Goal: Information Seeking & Learning: Learn about a topic

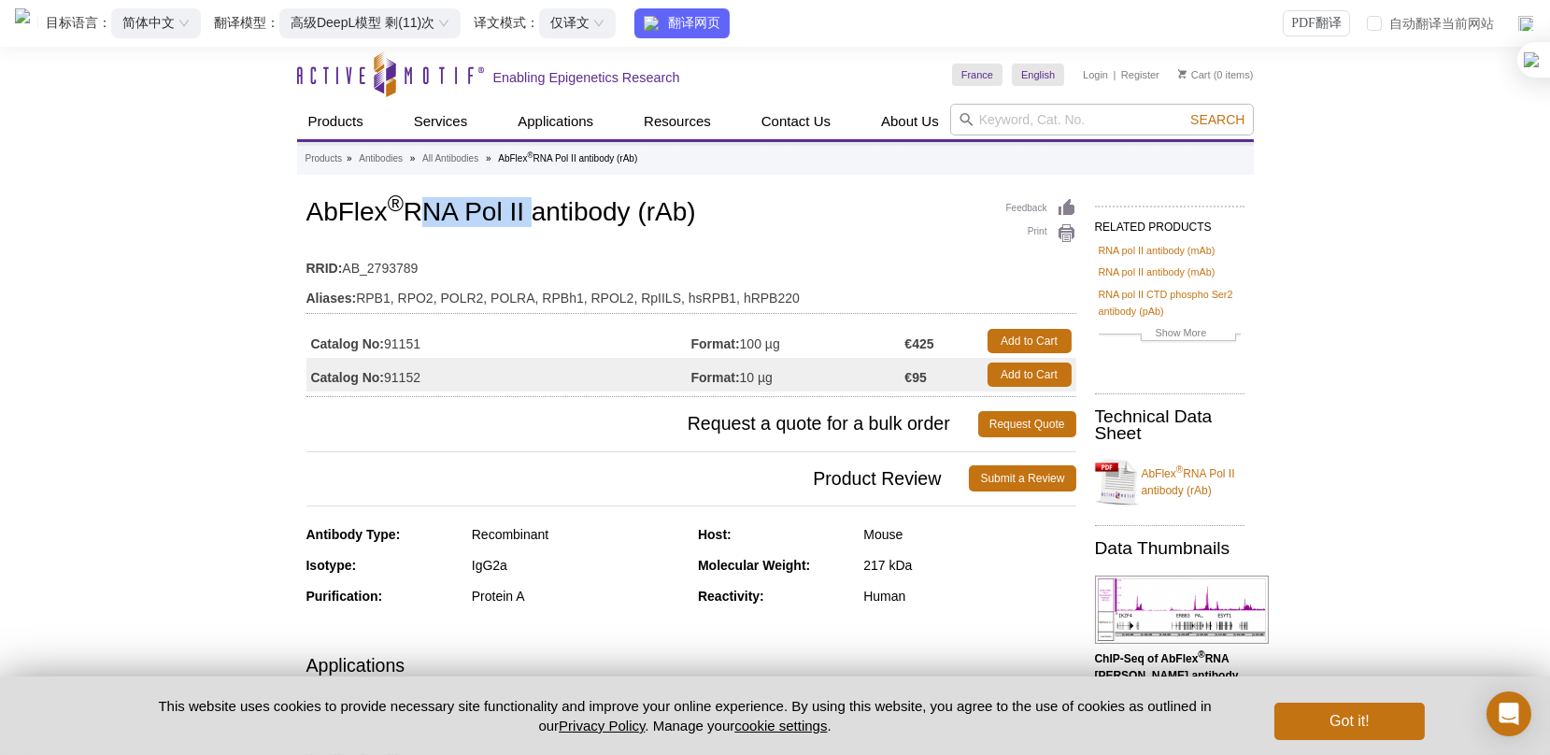
drag, startPoint x: 416, startPoint y: 212, endPoint x: 530, endPoint y: 209, distance: 114.0
click at [530, 209] on h1 "AbFlex ® RNA Pol II antibody (rAb)" at bounding box center [691, 214] width 770 height 32
copy h1 "RNA Pol II"
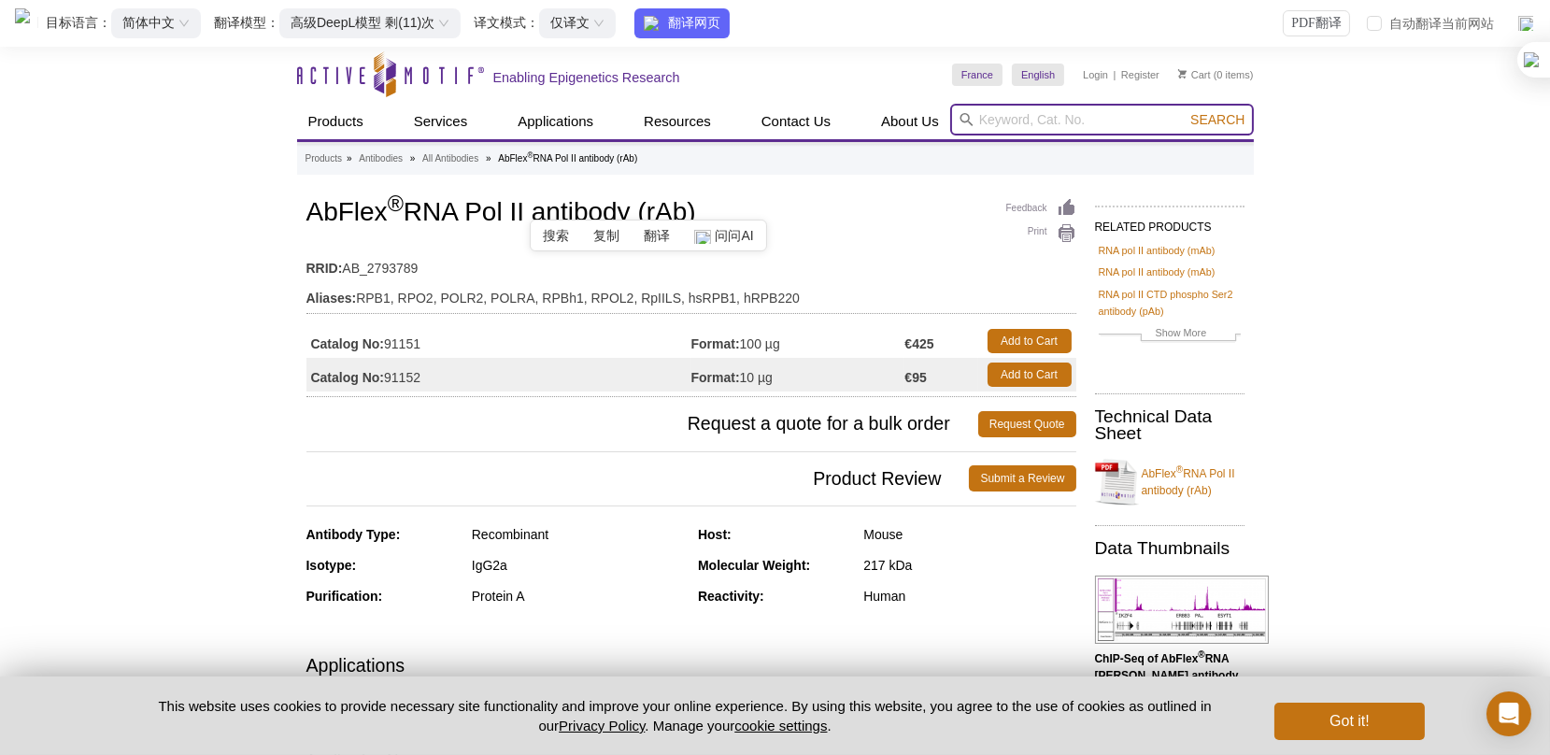
click at [1103, 123] on input "search" at bounding box center [1102, 120] width 304 height 32
paste input "RNA Pol II"
click at [1185, 111] on button "Search" at bounding box center [1217, 119] width 65 height 17
click at [1211, 123] on span "Search" at bounding box center [1217, 119] width 54 height 15
click at [1065, 121] on input "RNA Pol II" at bounding box center [1102, 120] width 304 height 32
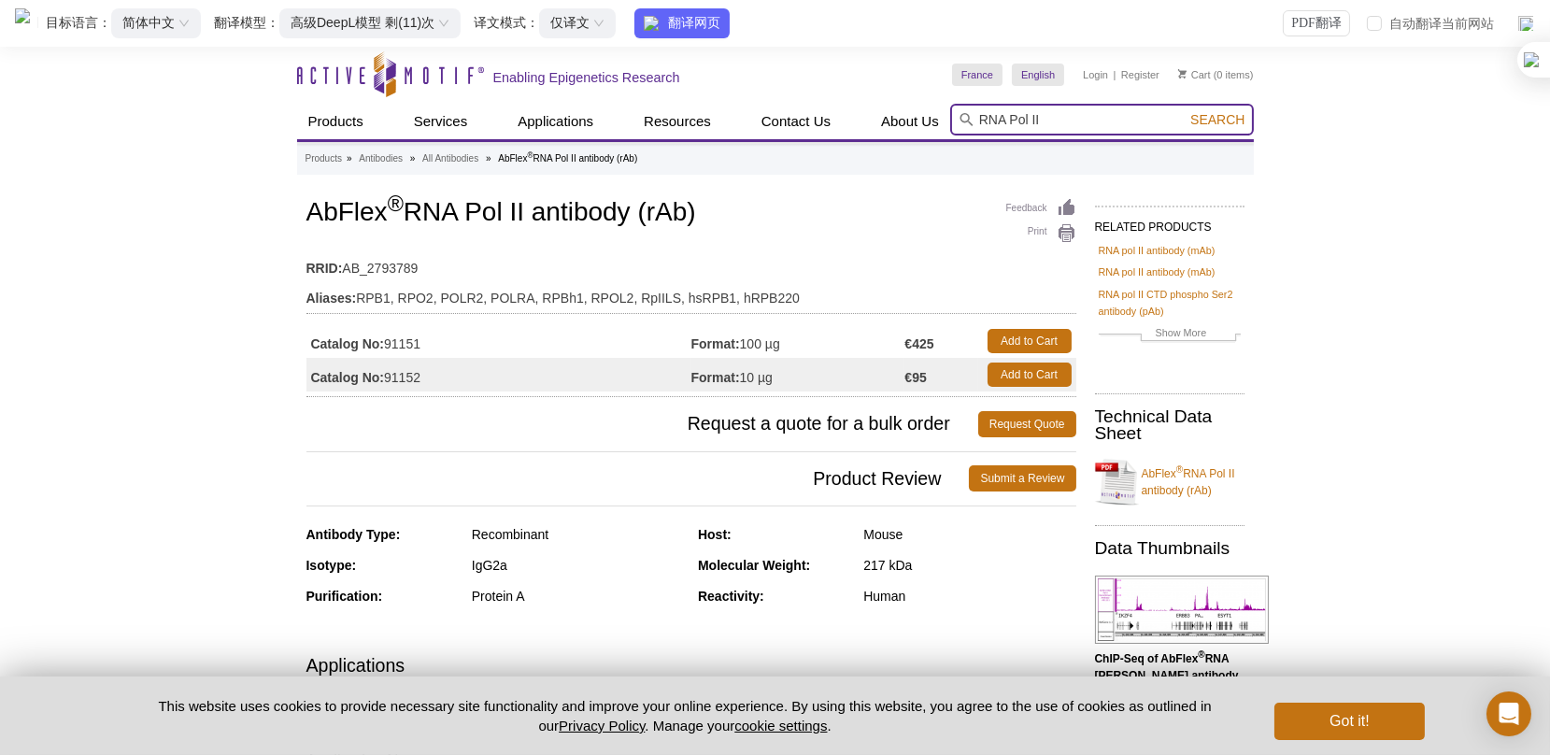
paste input "Ser2P"
type input "RNA Pol II Ser2P"
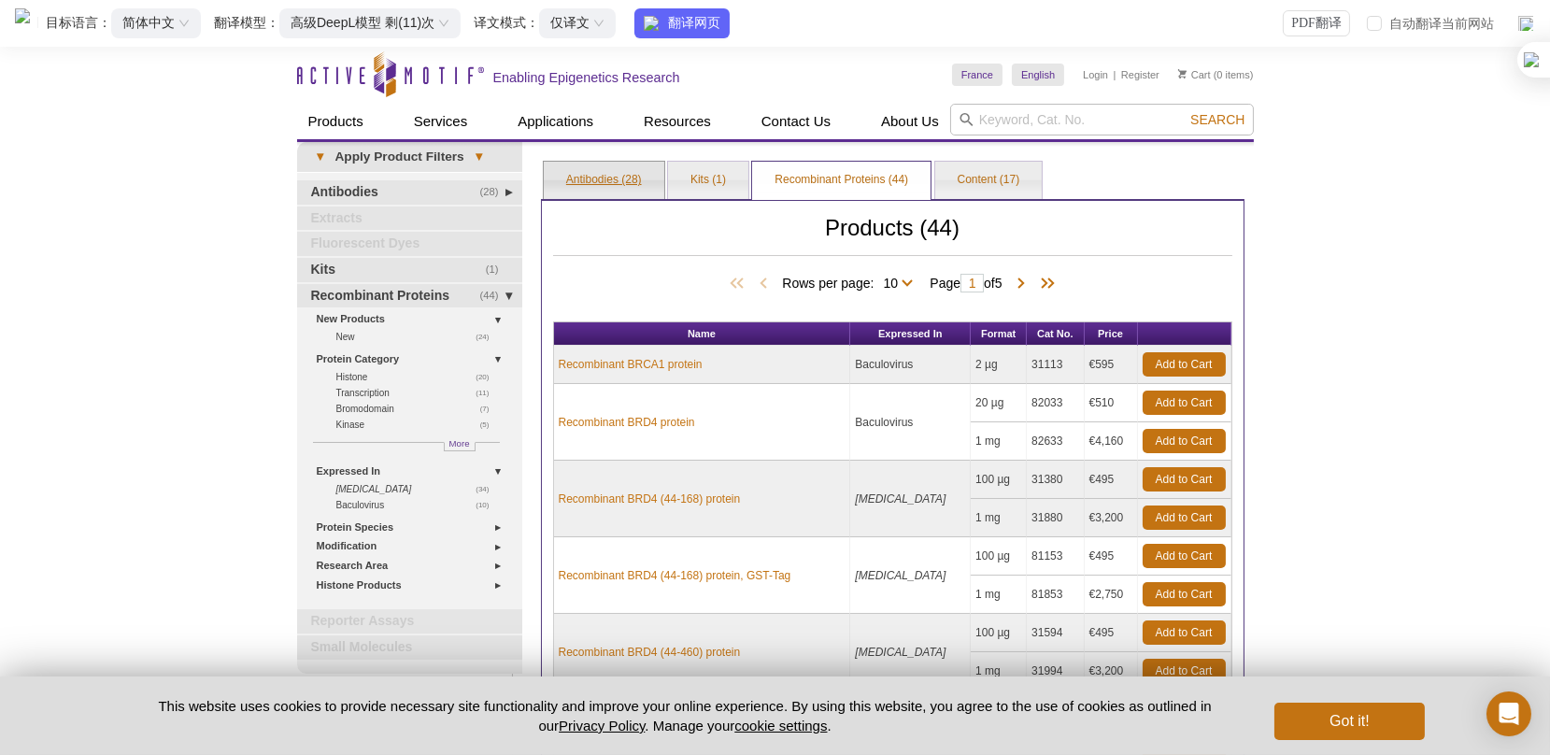
click at [561, 172] on link "Antibodies (28)" at bounding box center [604, 180] width 121 height 37
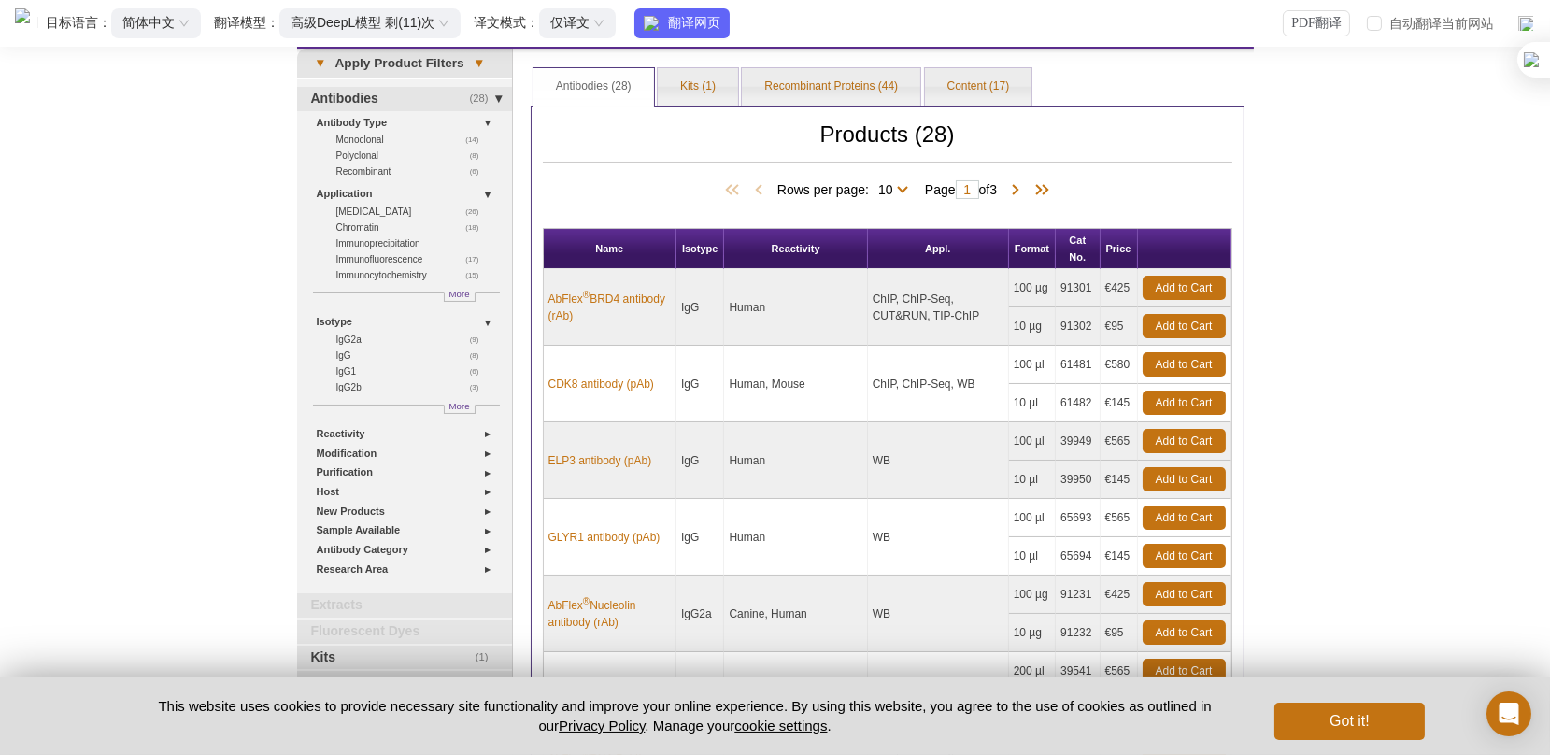
scroll to position [280, 0]
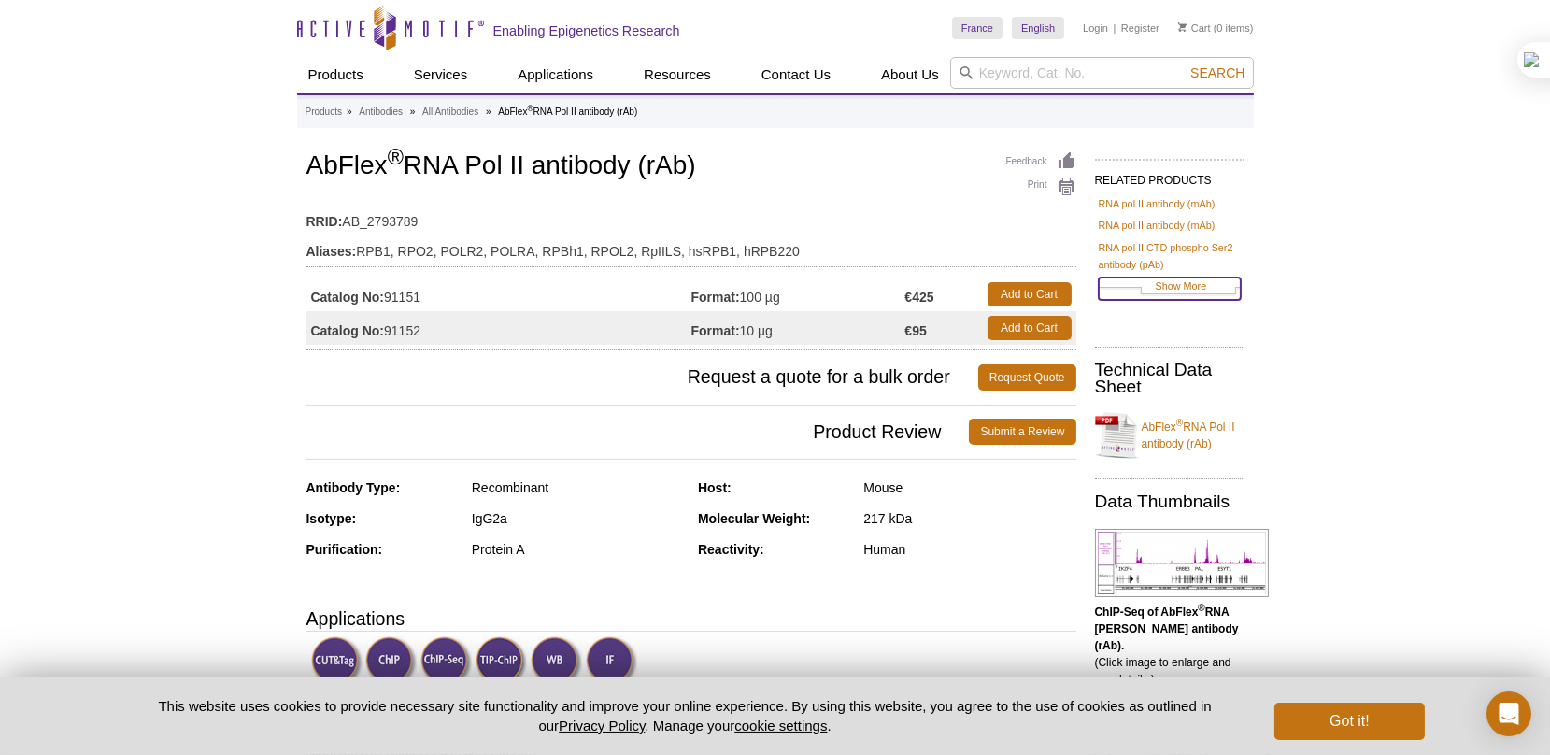
click at [1196, 284] on link "Show More" at bounding box center [1170, 288] width 142 height 21
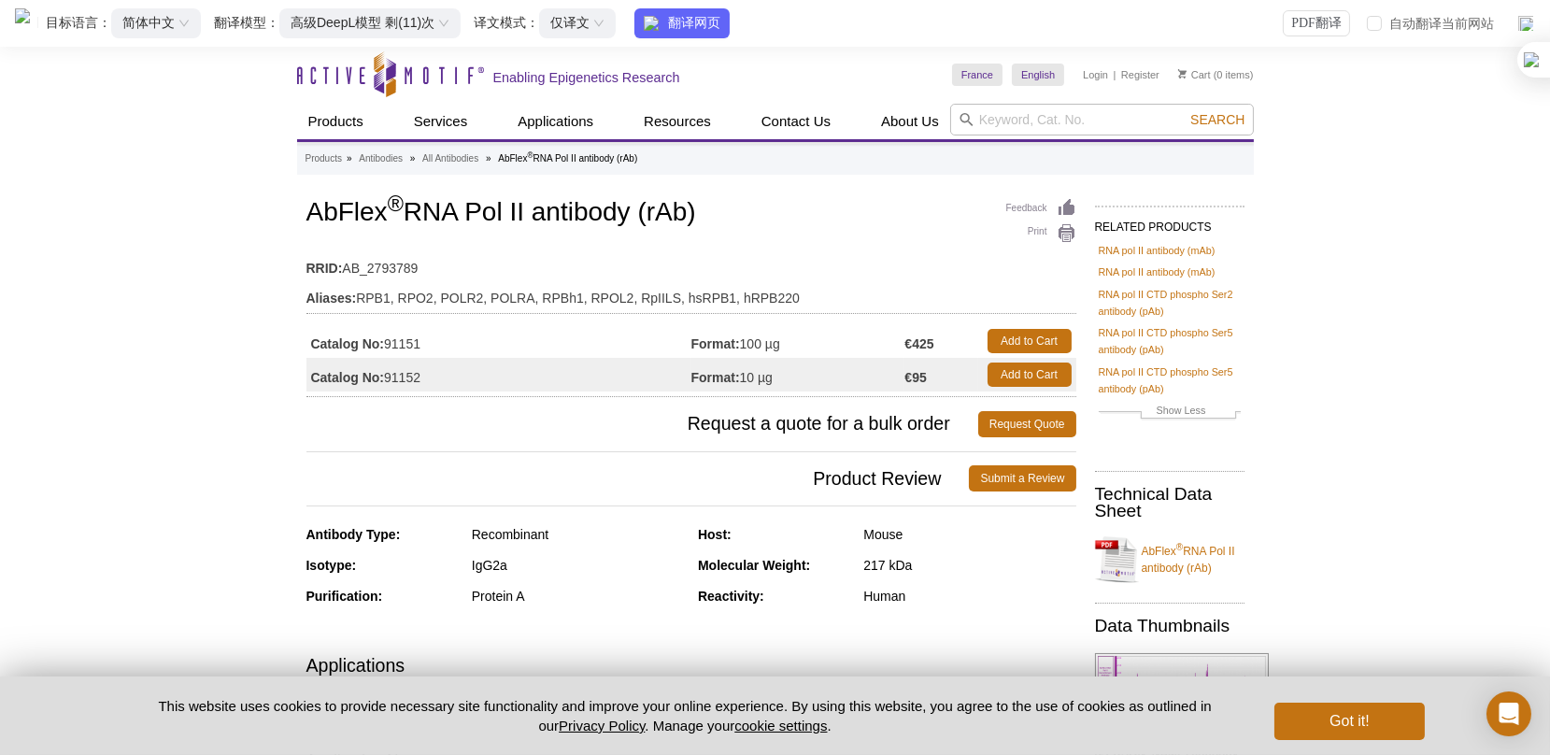
click at [1201, 304] on link "RNA pol II CTD phospho Ser2 antibody (pAb)" at bounding box center [1170, 303] width 142 height 34
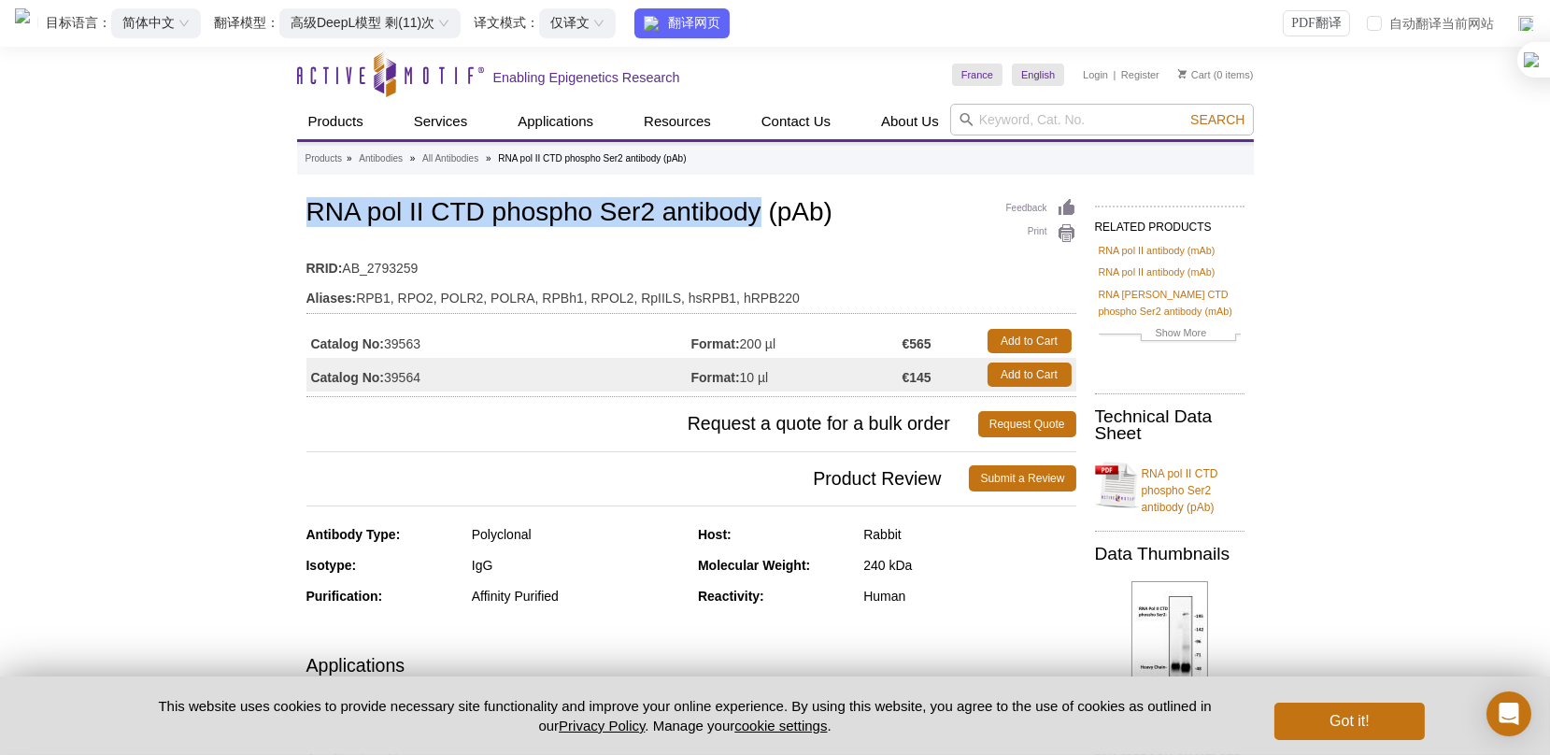
drag, startPoint x: 308, startPoint y: 213, endPoint x: 757, endPoint y: 218, distance: 448.5
click at [757, 218] on h1 "RNA pol II CTD phospho Ser2 antibody (pAb)" at bounding box center [691, 214] width 770 height 32
copy h1 "RNA [PERSON_NAME] CTD phospho Ser2 antibody"
